Goal: Transaction & Acquisition: Purchase product/service

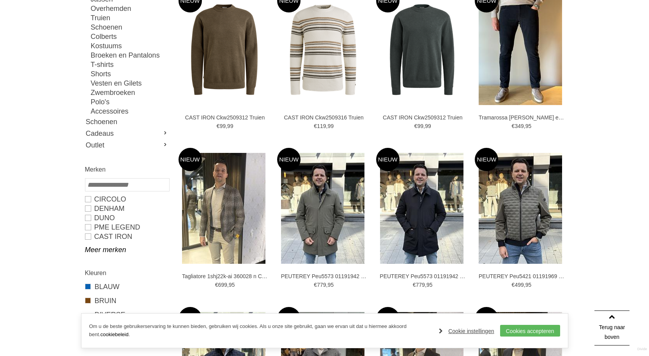
scroll to position [156, 0]
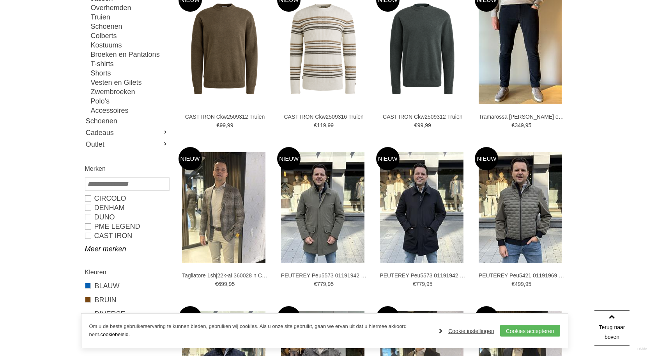
click at [112, 184] on input "search" at bounding box center [127, 184] width 85 height 13
type input "*"
click at [102, 196] on link "BOSS" at bounding box center [127, 198] width 84 height 9
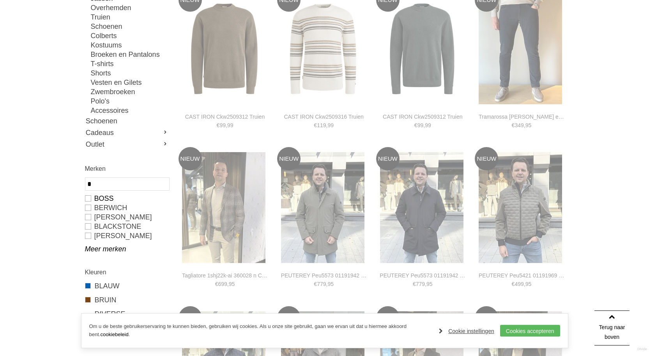
type input "**"
type input "***"
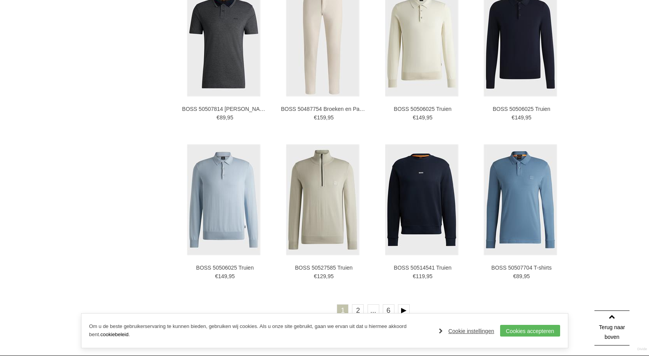
scroll to position [1364, 0]
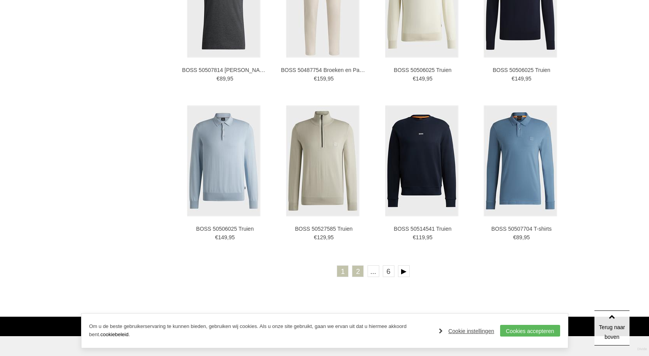
click at [357, 274] on link "2" at bounding box center [358, 272] width 12 height 12
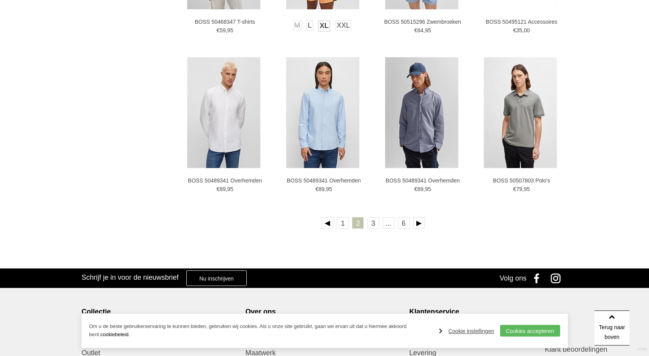
scroll to position [1403, 0]
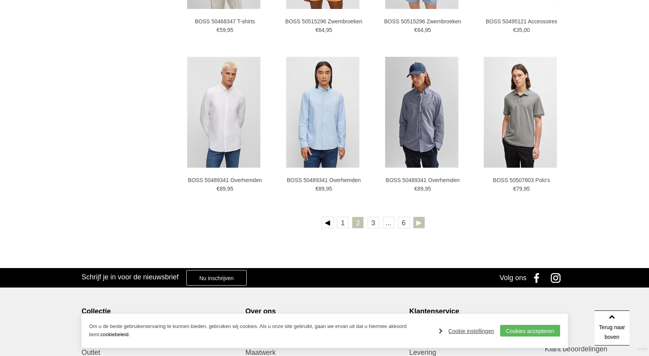
click at [420, 227] on link at bounding box center [419, 223] width 12 height 12
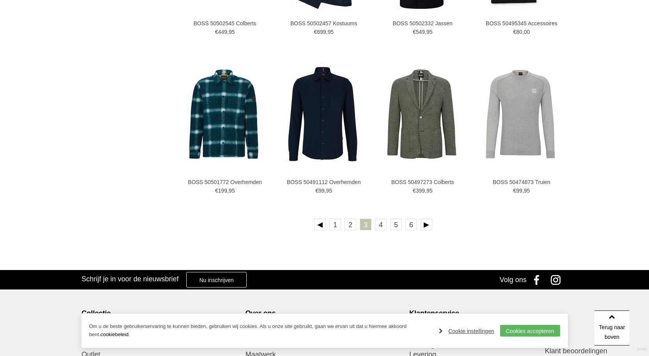
scroll to position [1403, 0]
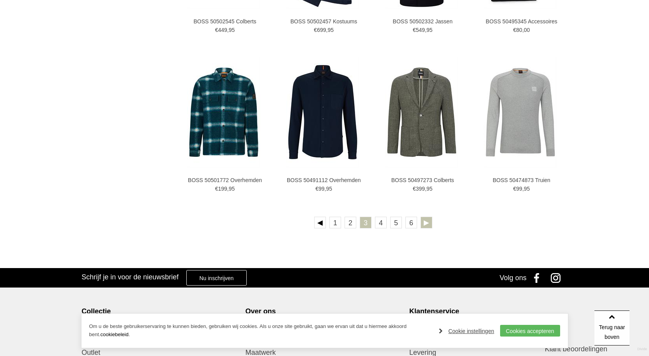
click at [424, 225] on link at bounding box center [426, 223] width 12 height 12
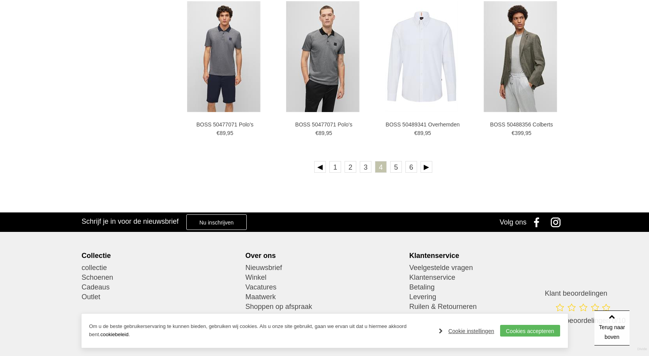
scroll to position [1481, 0]
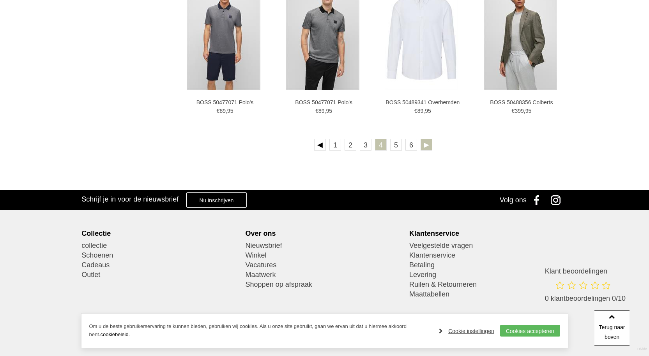
click at [427, 147] on link at bounding box center [426, 145] width 12 height 12
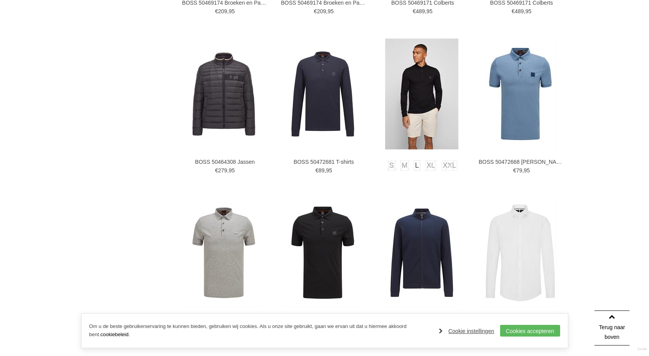
scroll to position [1208, 0]
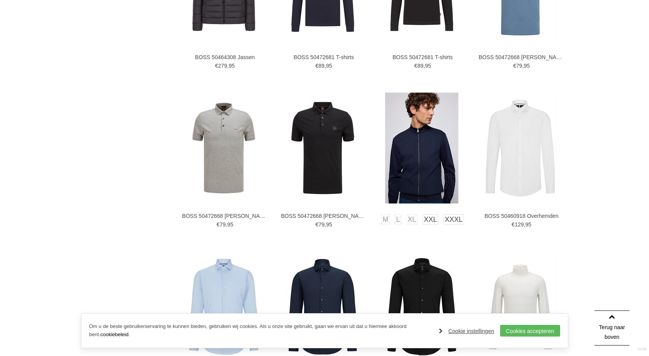
click at [443, 167] on img at bounding box center [421, 148] width 73 height 111
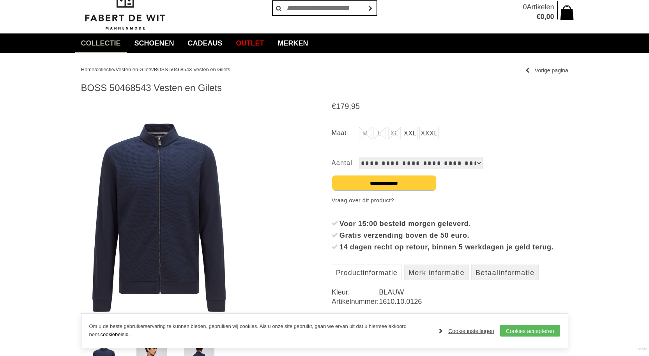
scroll to position [78, 0]
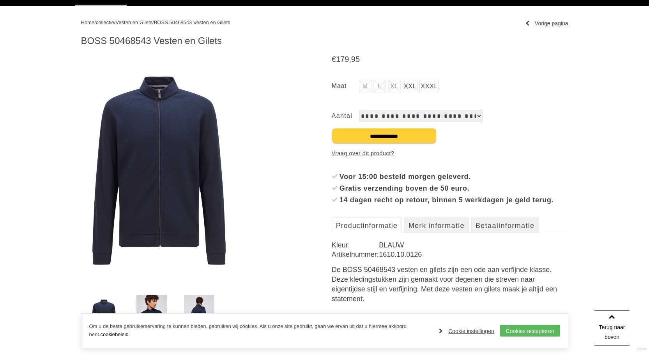
click at [174, 139] on img at bounding box center [159, 171] width 156 height 236
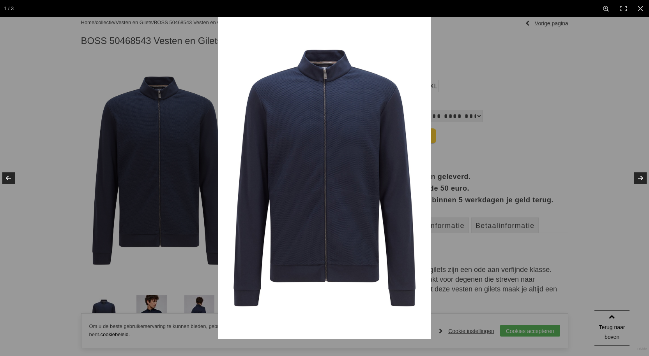
click at [407, 69] on img at bounding box center [324, 178] width 212 height 322
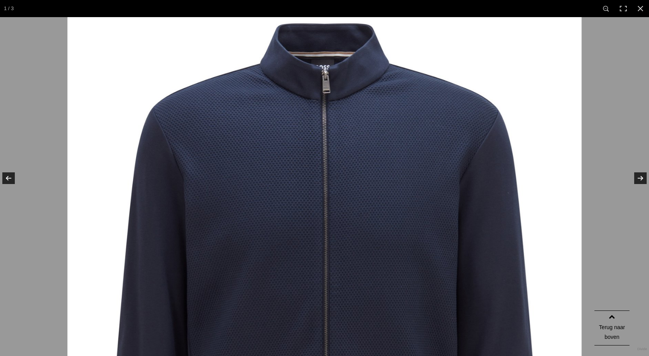
click at [407, 69] on img at bounding box center [324, 333] width 514 height 779
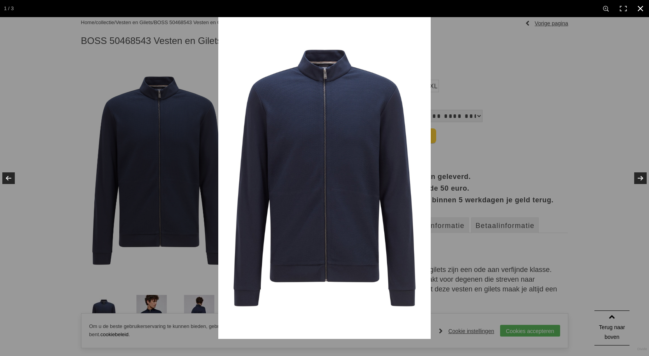
click at [544, 76] on div at bounding box center [542, 195] width 649 height 356
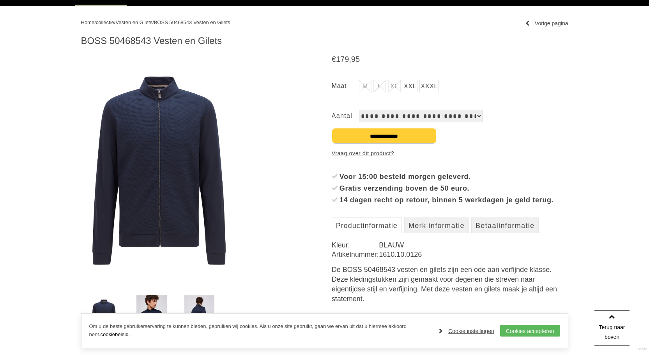
click at [150, 299] on img at bounding box center [151, 318] width 30 height 46
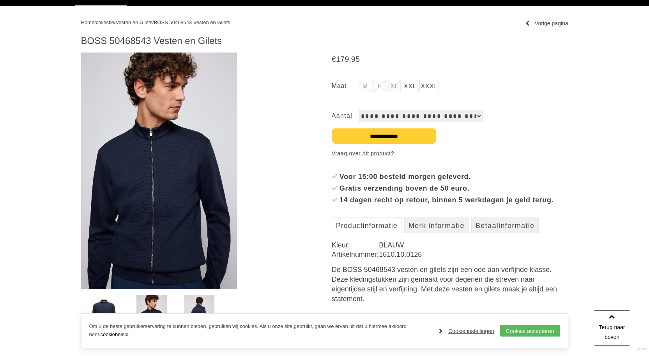
click at [196, 308] on img at bounding box center [199, 318] width 30 height 46
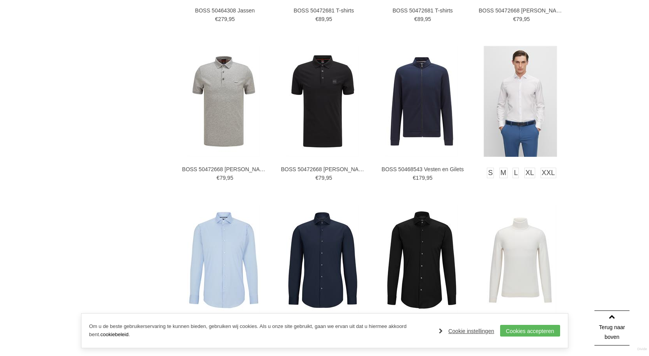
scroll to position [1336, 0]
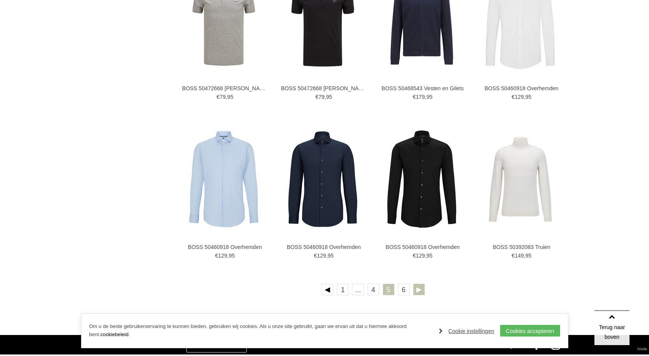
click at [418, 287] on link at bounding box center [419, 290] width 12 height 12
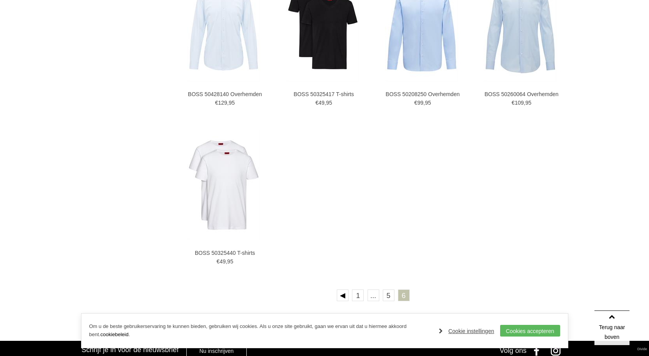
scroll to position [857, 0]
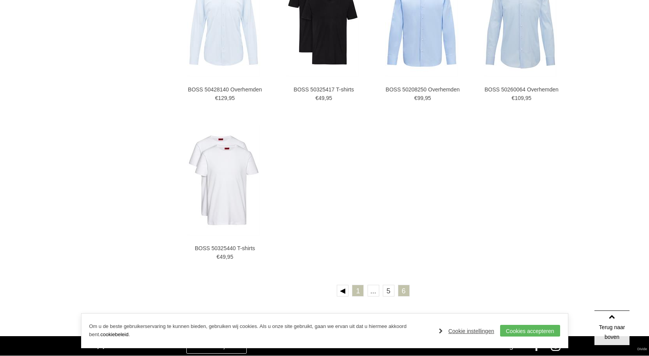
click at [355, 293] on link "1" at bounding box center [358, 291] width 12 height 12
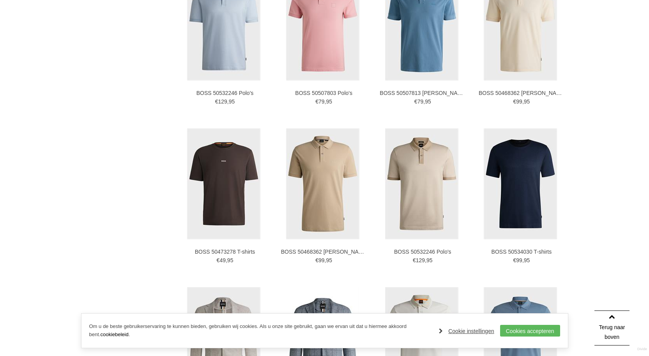
scroll to position [506, 0]
